Goal: Find specific page/section: Find specific page/section

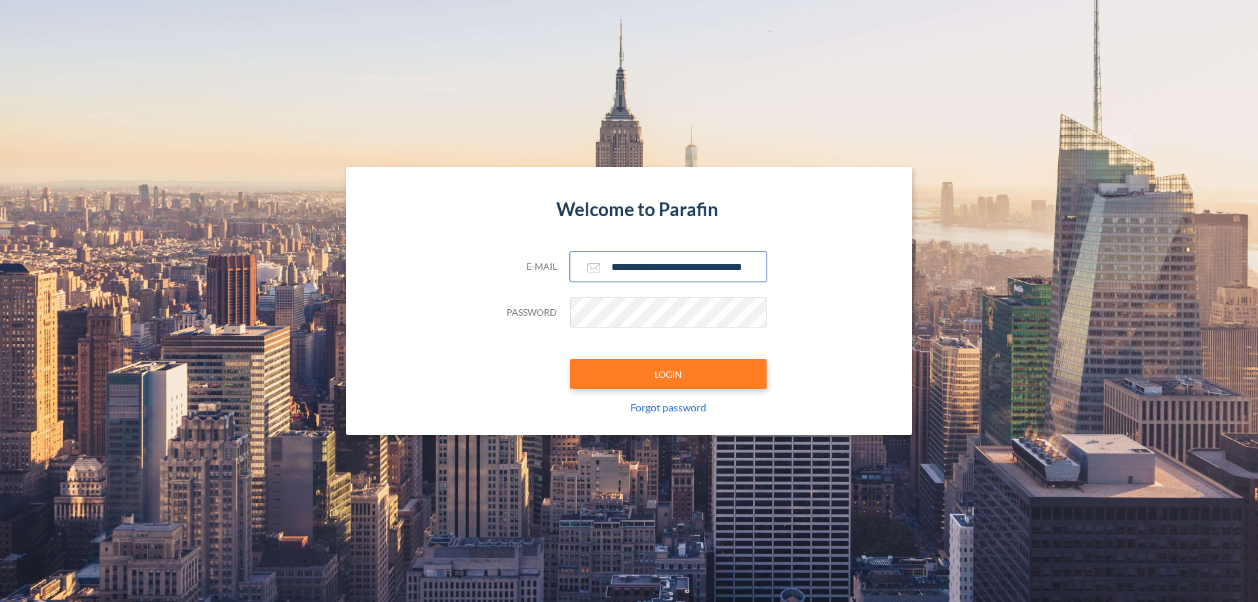
scroll to position [0, 21]
type input "**********"
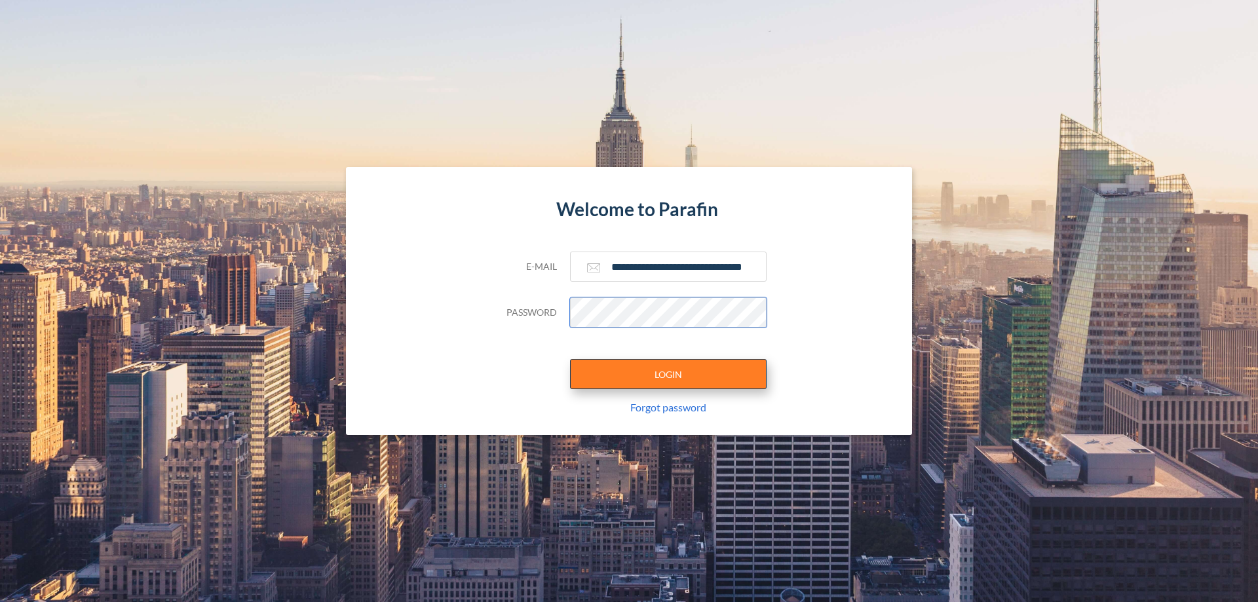
scroll to position [0, 0]
click at [669, 374] on button "LOGIN" at bounding box center [668, 374] width 197 height 30
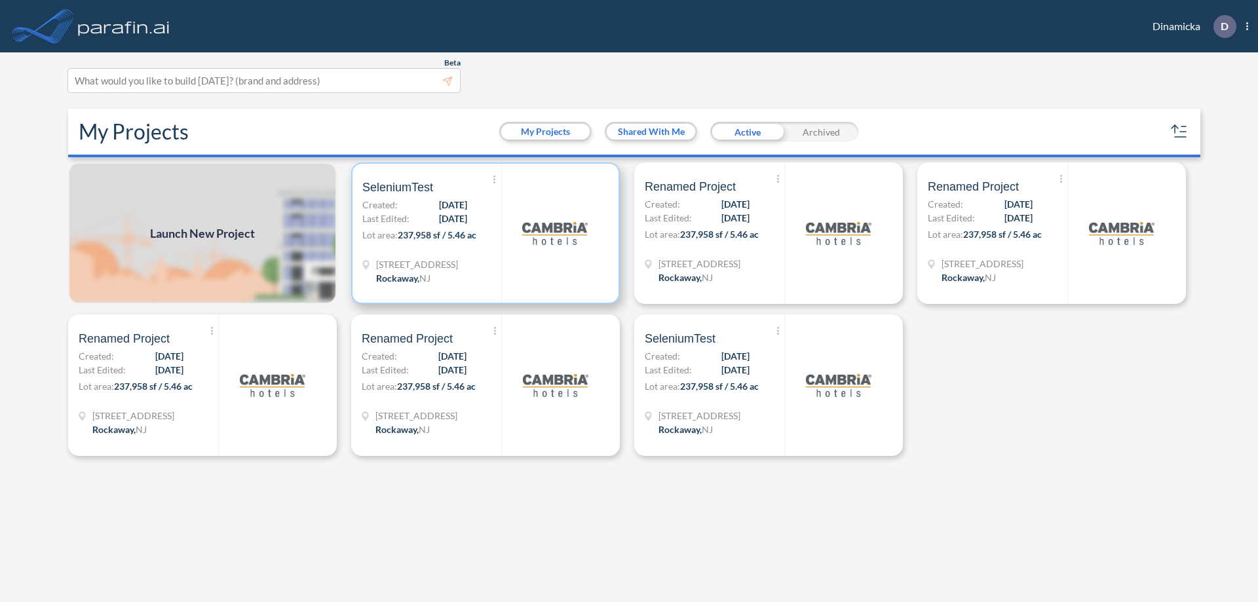
scroll to position [3, 0]
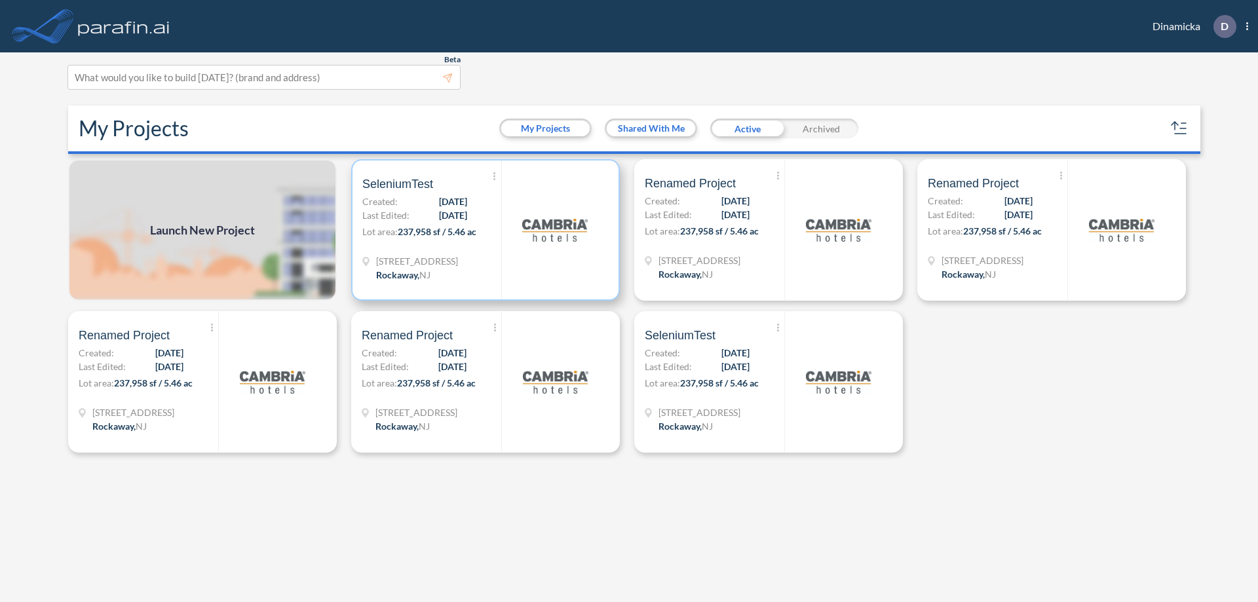
click at [486, 230] on p "Lot area: 237,958 sf / 5.46 ac" at bounding box center [431, 234] width 139 height 19
